Goal: Complete application form

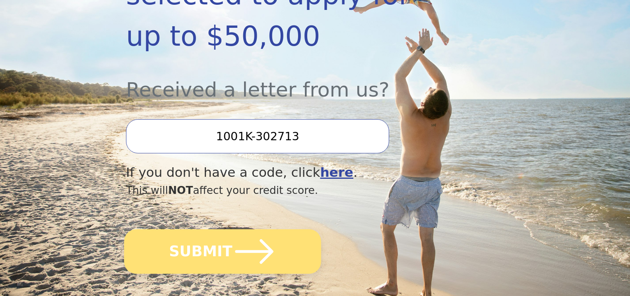
scroll to position [239, 0]
click at [224, 229] on button "SUBMIT" at bounding box center [222, 251] width 197 height 45
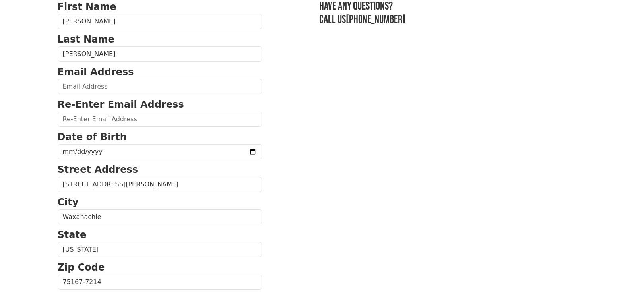
scroll to position [80, 0]
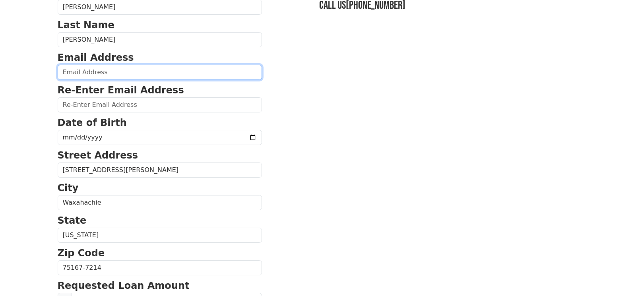
click at [96, 79] on input "email" at bounding box center [160, 72] width 204 height 15
type input "[EMAIL_ADDRESS][DOMAIN_NAME]"
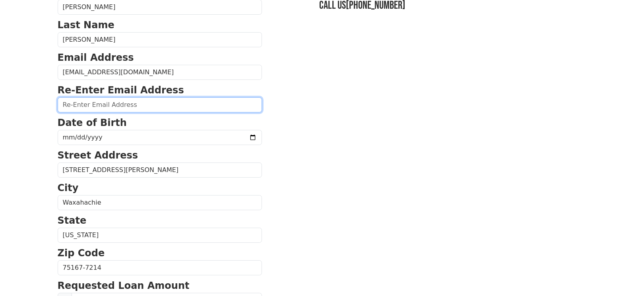
type input "[EMAIL_ADDRESS][DOMAIN_NAME]"
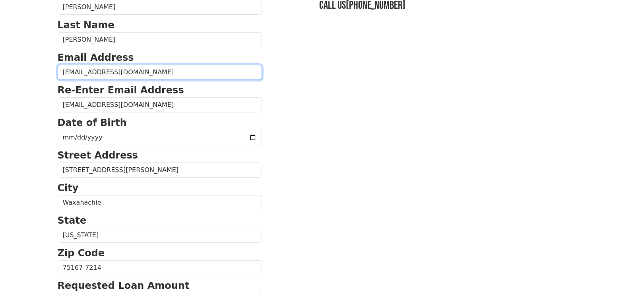
type input "[PHONE_NUMBER]"
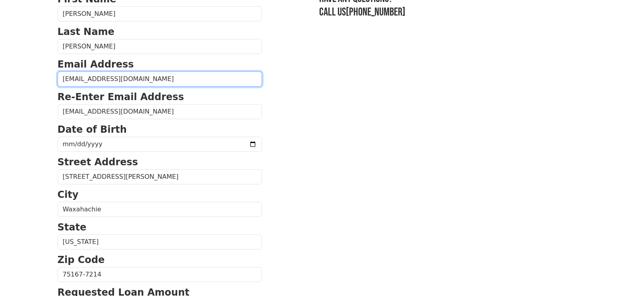
scroll to position [58, 0]
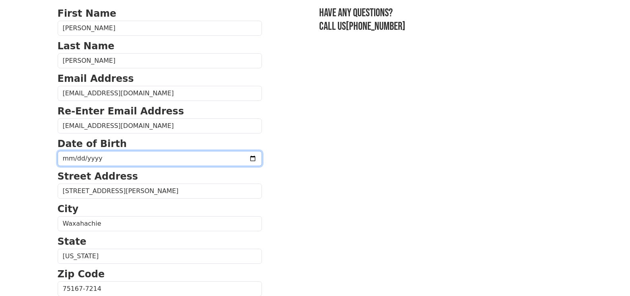
click at [97, 158] on input "date" at bounding box center [160, 158] width 204 height 15
click at [64, 159] on input "date" at bounding box center [160, 158] width 204 height 15
click at [66, 159] on input "date" at bounding box center [160, 158] width 204 height 15
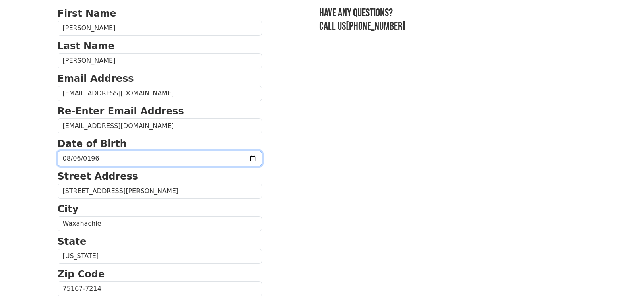
type input "[DATE]"
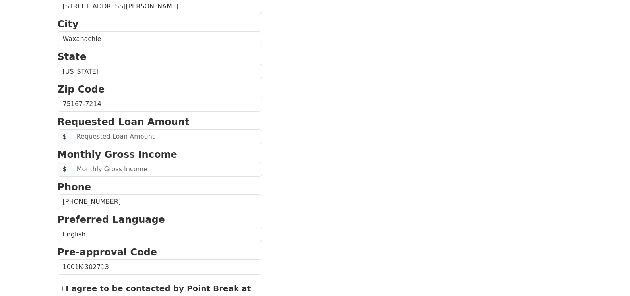
scroll to position [257, 0]
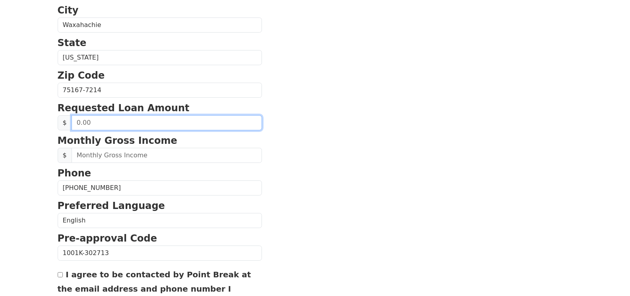
click at [96, 125] on input "text" at bounding box center [167, 122] width 191 height 15
click at [76, 123] on input "text" at bounding box center [167, 122] width 191 height 15
type input "50,000.00"
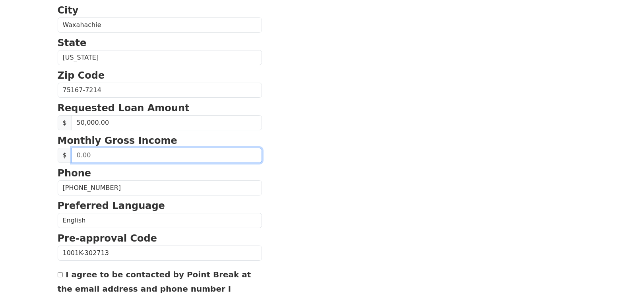
click at [107, 162] on input "text" at bounding box center [167, 155] width 191 height 15
type input "11,000.00"
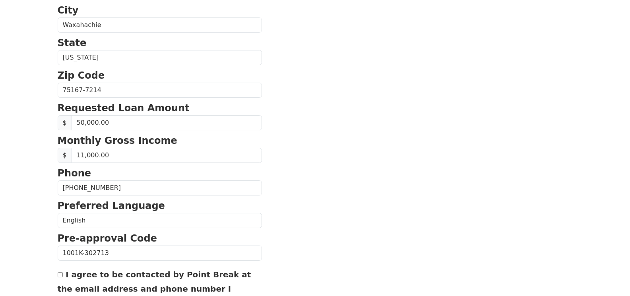
click at [375, 148] on section "First Name [PERSON_NAME] Last Name [PERSON_NAME] Email Address [EMAIL_ADDRESS][…" at bounding box center [316, 90] width 516 height 567
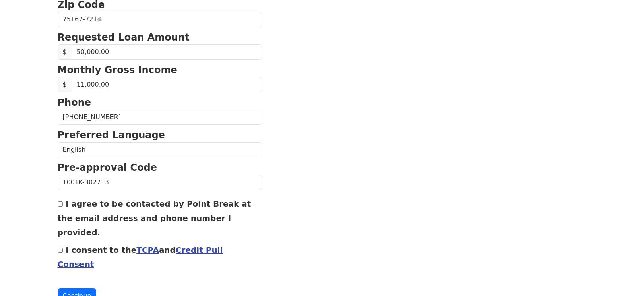
scroll to position [337, 0]
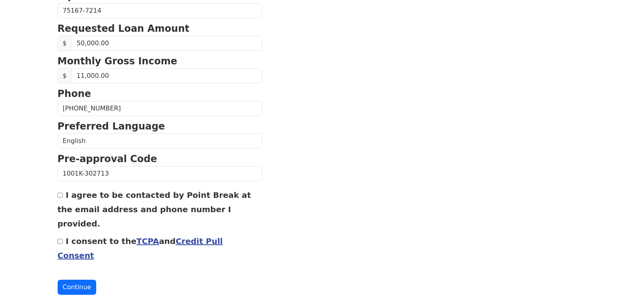
click at [60, 196] on input "I agree to be contacted by Point Break at the email address and phone number I …" at bounding box center [60, 195] width 5 height 5
checkbox input "true"
click at [59, 239] on input "I consent to the TCPA and Credit Pull Consent" at bounding box center [60, 241] width 5 height 5
checkbox input "true"
click at [77, 280] on button "Continue" at bounding box center [77, 287] width 39 height 15
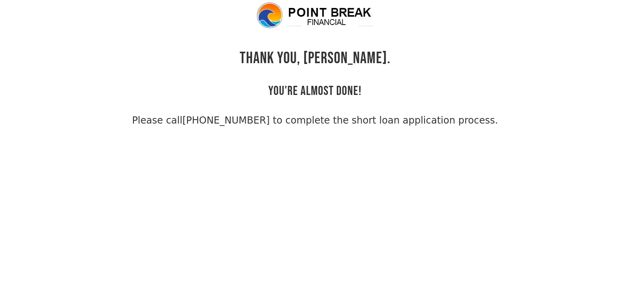
scroll to position [19, 0]
